Goal: Information Seeking & Learning: Check status

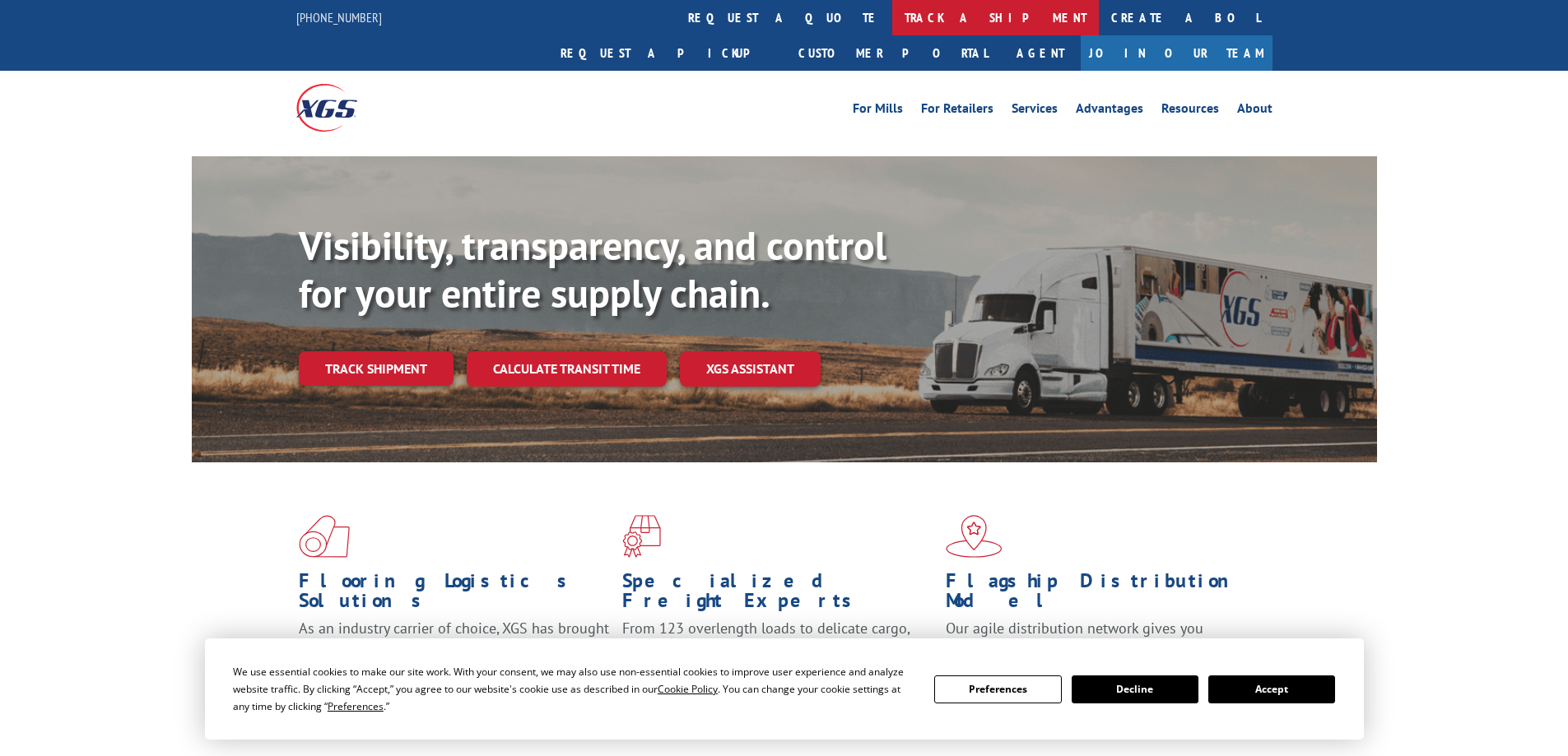
click at [892, 12] on link "track a shipment" at bounding box center [995, 17] width 207 height 35
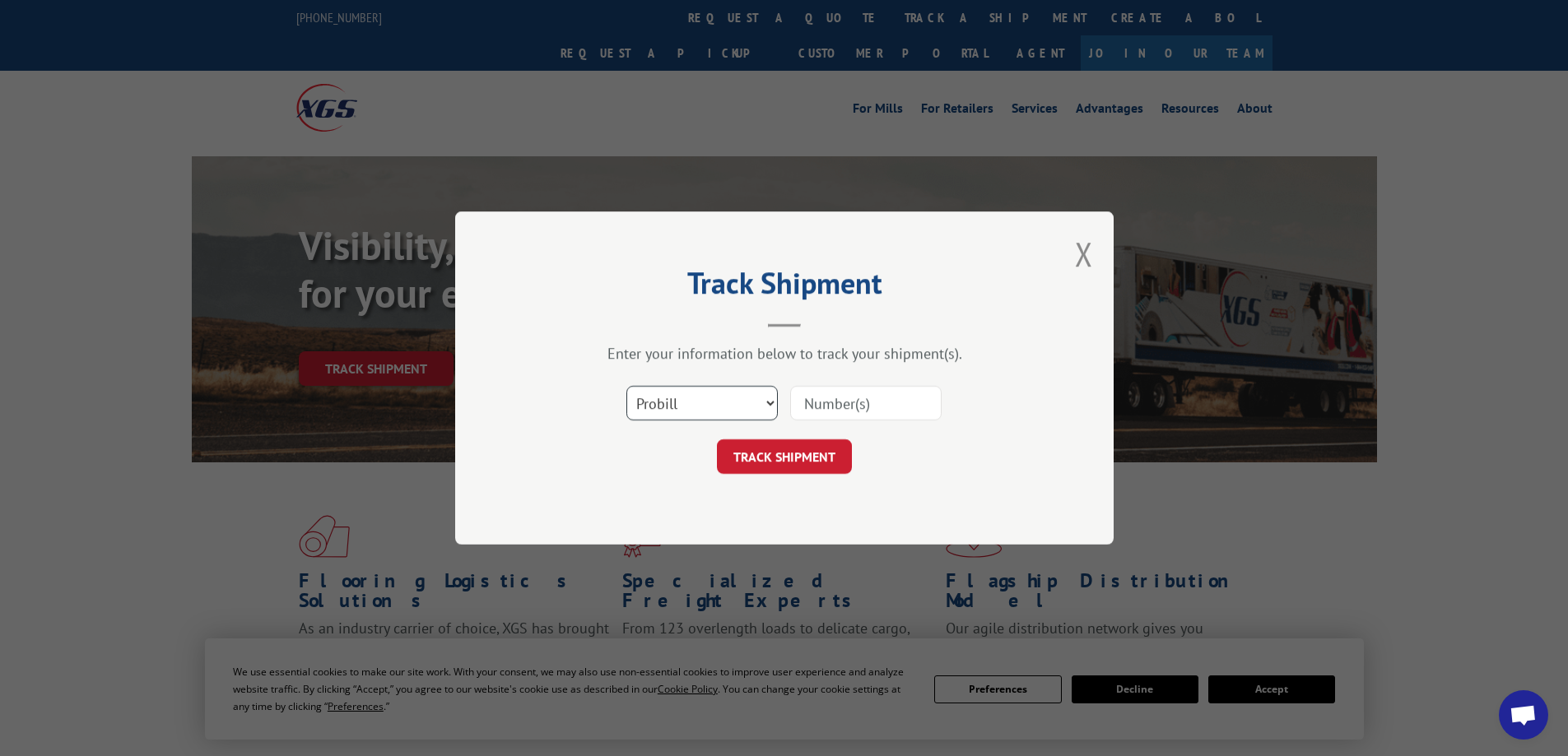
click at [713, 407] on select "Select category... Probill BOL PO" at bounding box center [702, 403] width 151 height 35
select select "bol"
click at [627, 386] on select "Select category... Probill BOL PO" at bounding box center [702, 403] width 151 height 35
click at [809, 408] on input at bounding box center [866, 403] width 151 height 35
paste input "5254275"
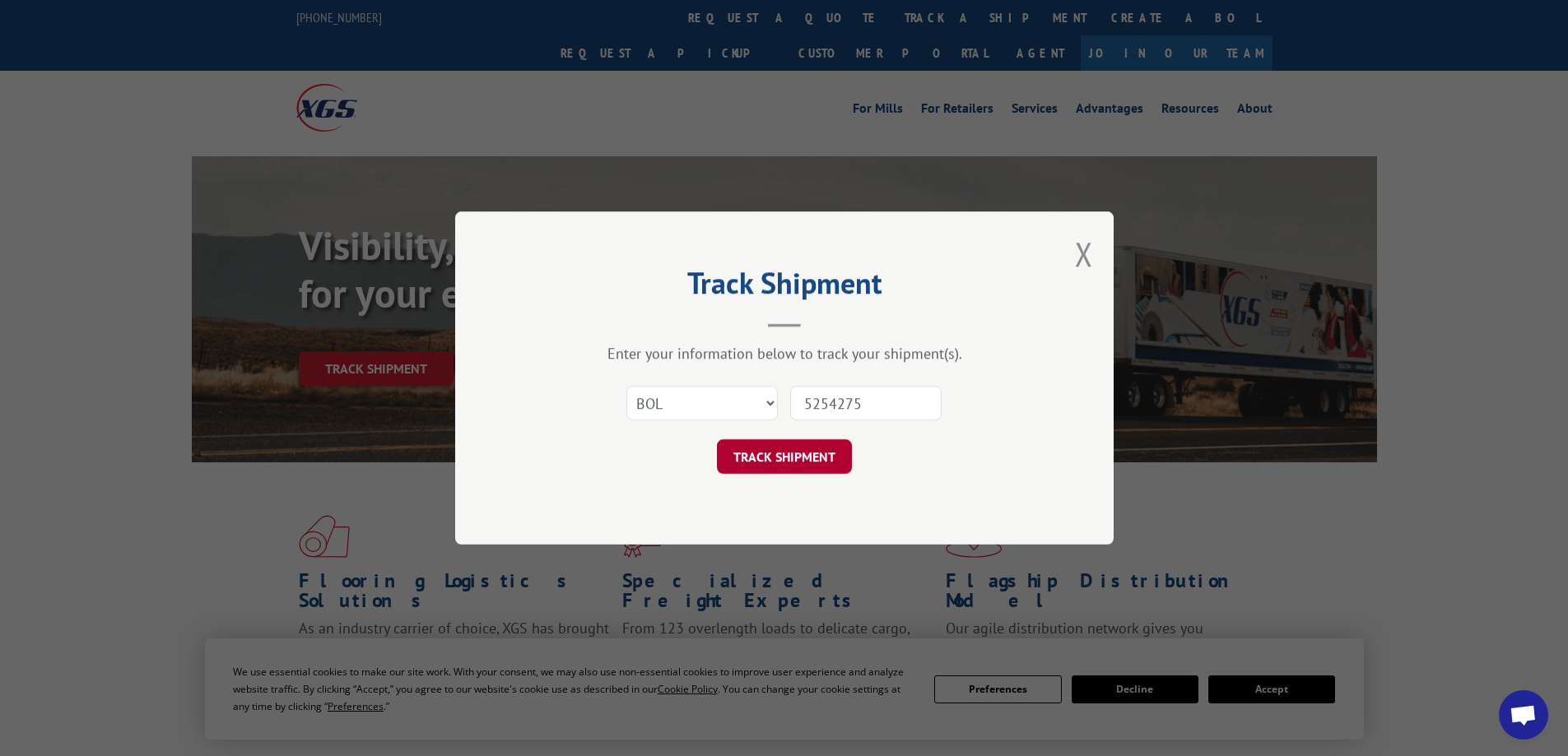
type input "5254275"
click at [813, 446] on button "TRACK SHIPMENT" at bounding box center [784, 457] width 135 height 35
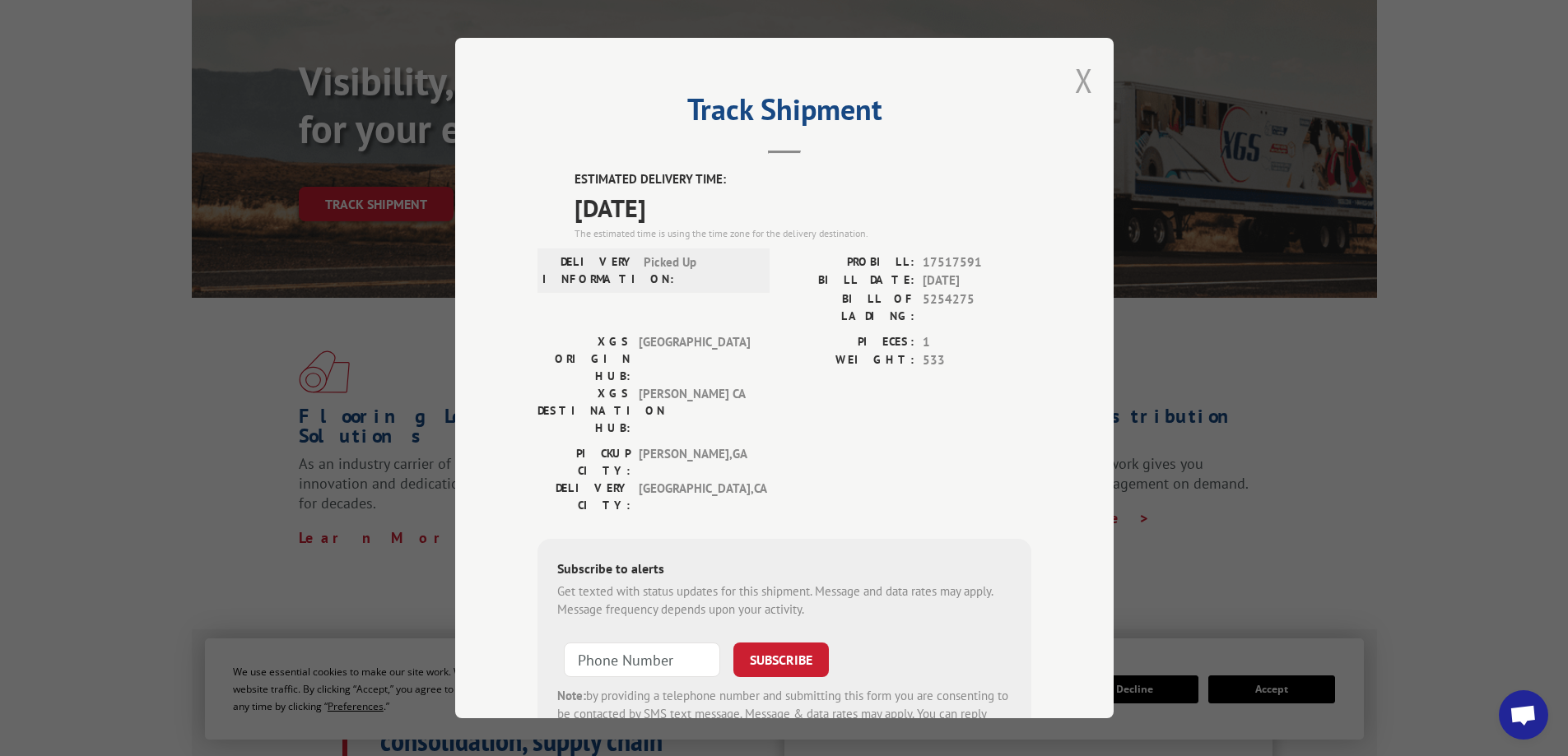
click at [1076, 77] on button "Close modal" at bounding box center [1084, 79] width 18 height 44
